Goal: Information Seeking & Learning: Learn about a topic

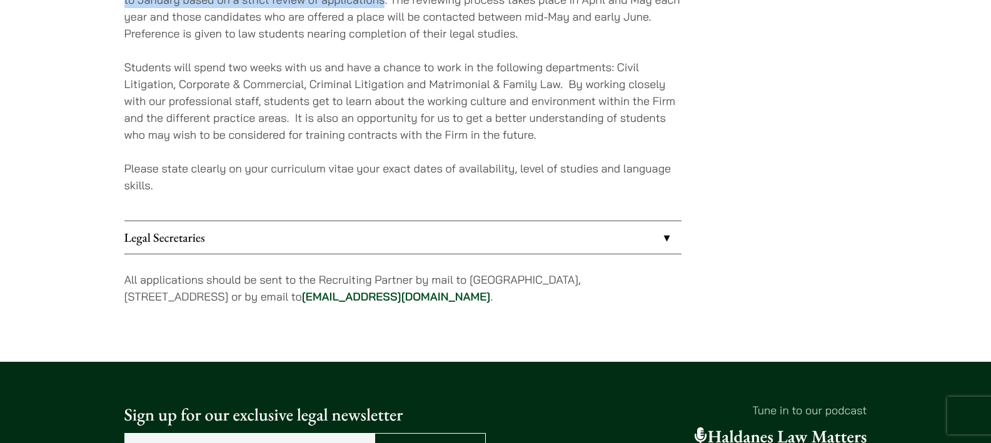
scroll to position [1301, 0]
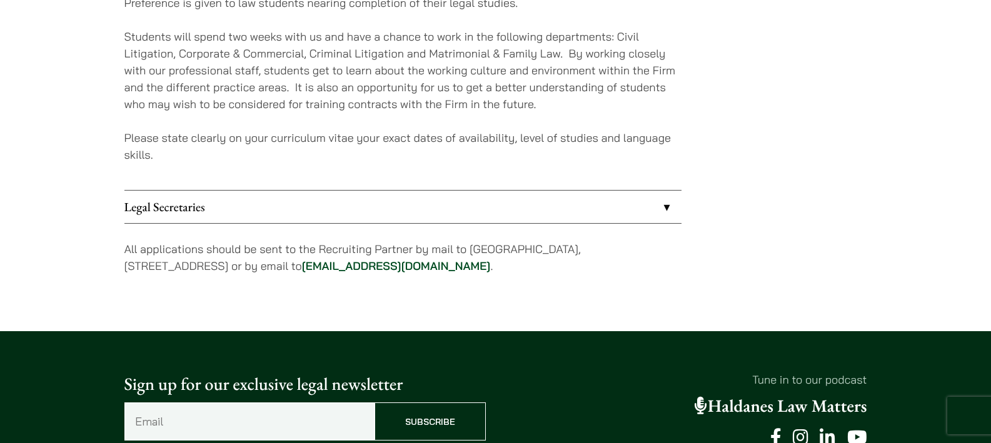
click at [618, 204] on link "Legal Secretaries" at bounding box center [402, 207] width 557 height 33
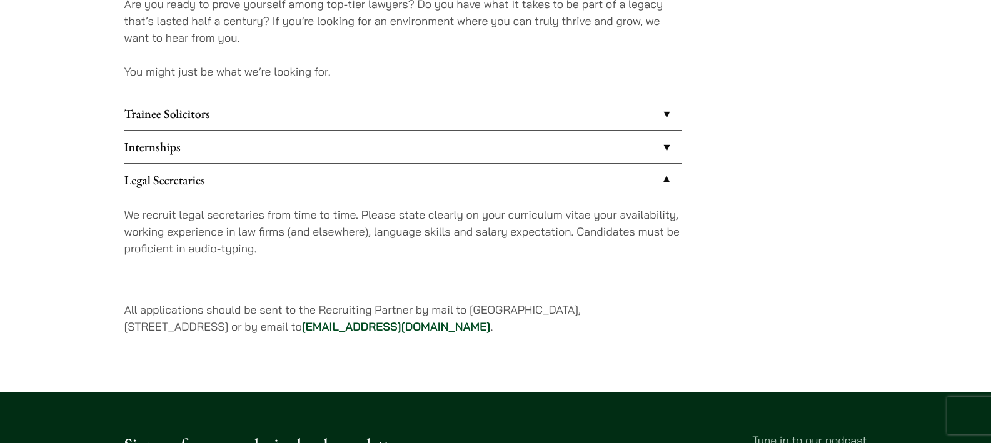
scroll to position [1069, 0]
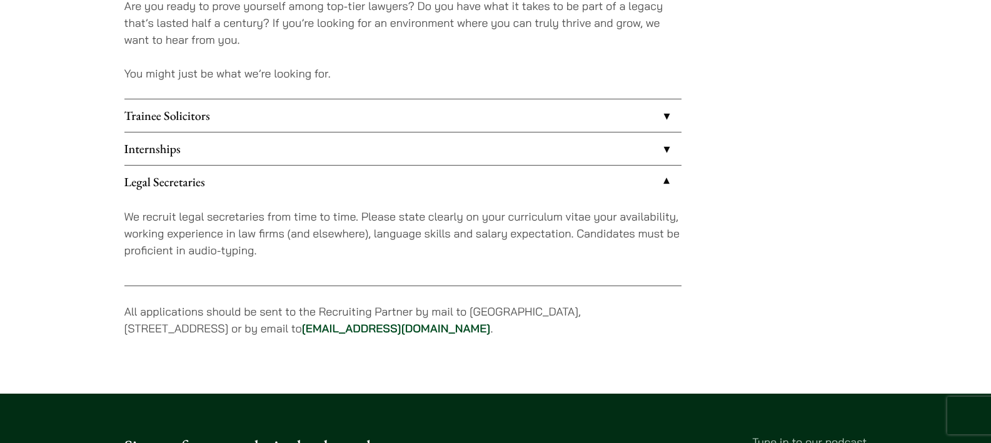
click at [603, 173] on link "Legal Secretaries" at bounding box center [402, 182] width 557 height 33
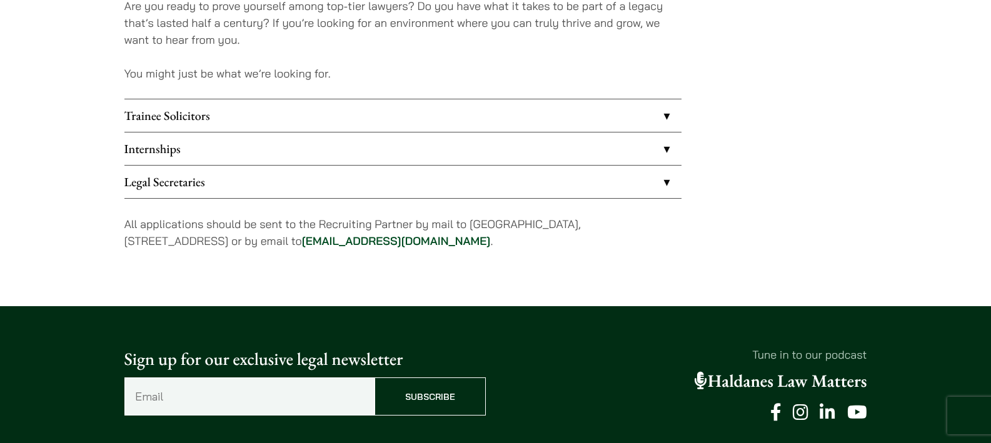
click at [605, 158] on link "Internships" at bounding box center [402, 149] width 557 height 33
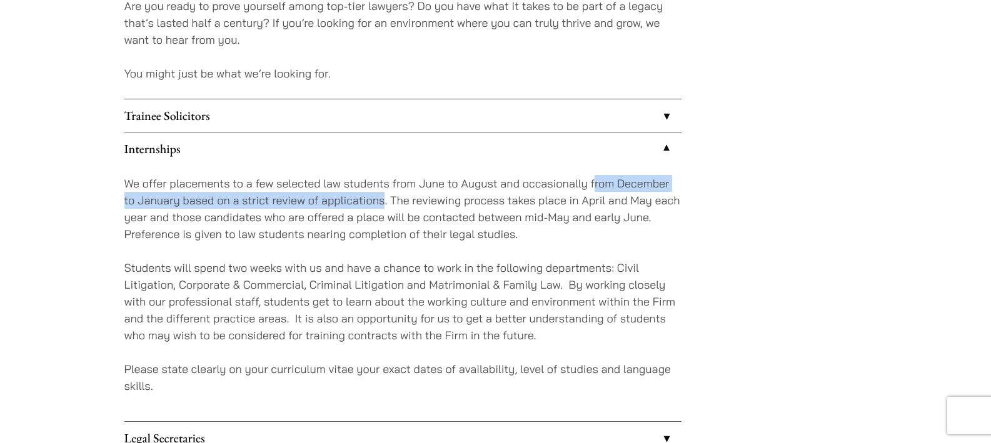
click at [605, 158] on link "Internships" at bounding box center [402, 149] width 557 height 33
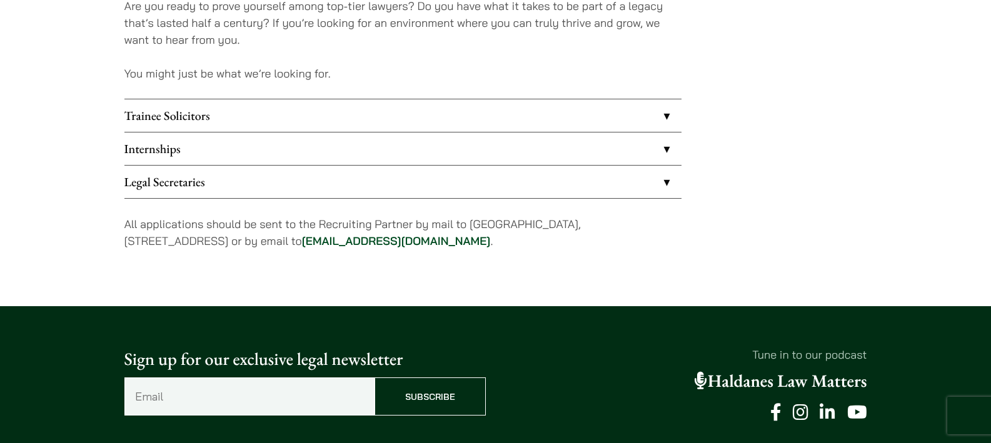
click at [570, 129] on link "Trainee Solicitors" at bounding box center [402, 115] width 557 height 33
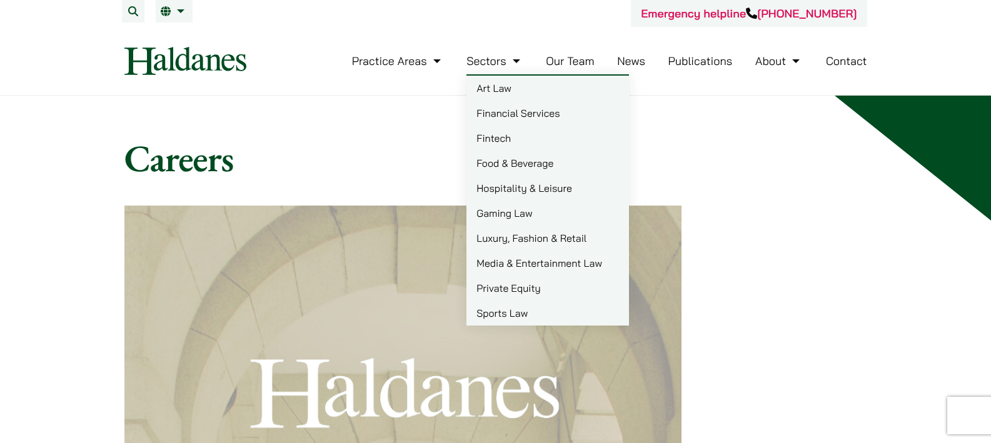
click at [485, 66] on link "Sectors" at bounding box center [494, 61] width 56 height 14
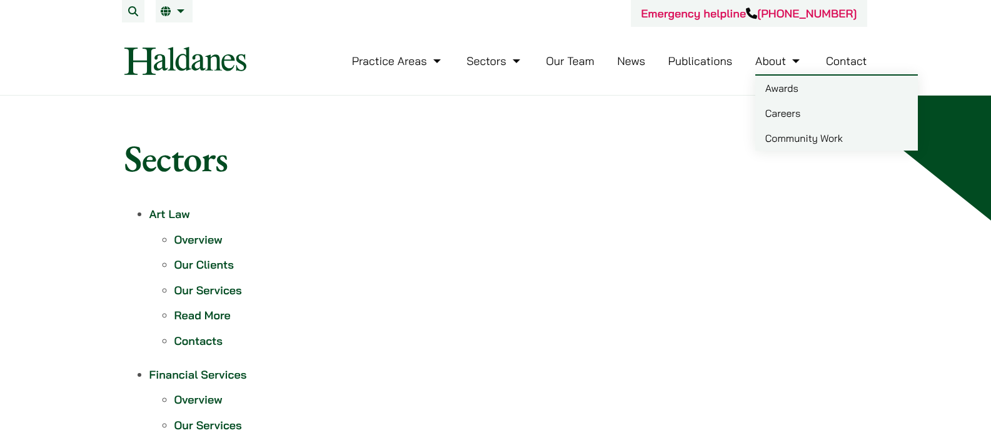
click at [788, 114] on link "Careers" at bounding box center [836, 113] width 163 height 25
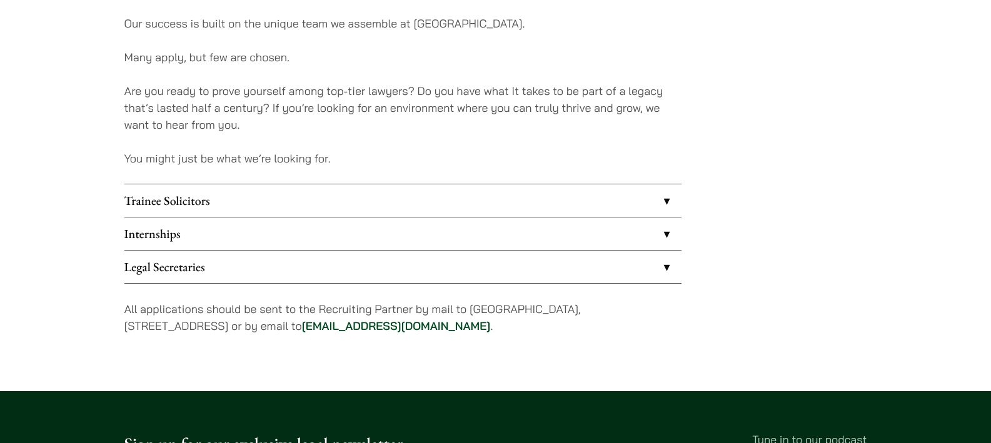
scroll to position [1042, 0]
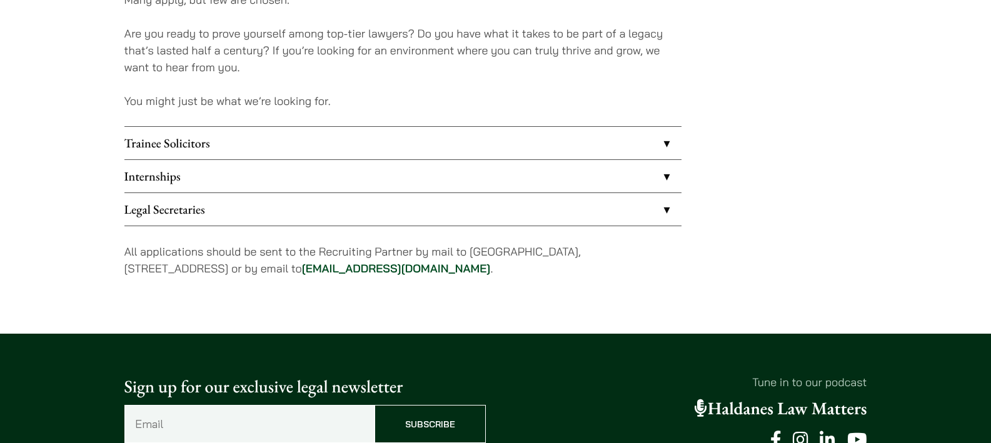
click at [599, 149] on link "Trainee Solicitors" at bounding box center [402, 143] width 557 height 33
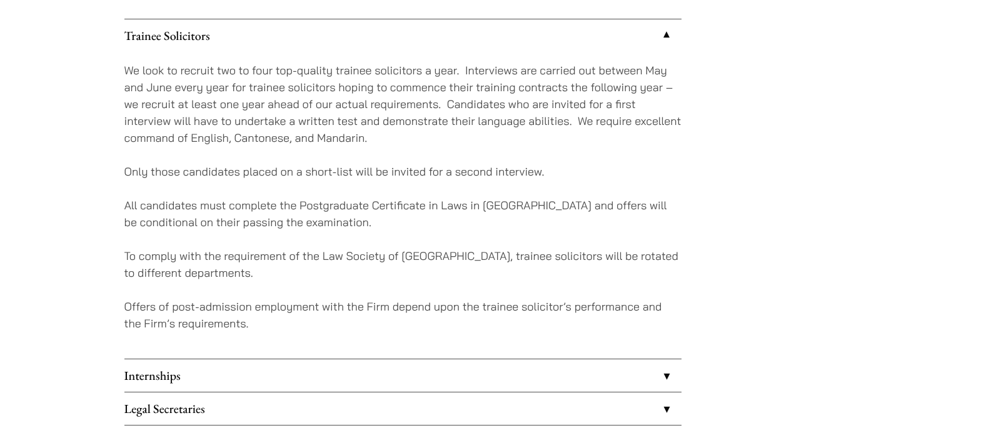
scroll to position [1149, 0]
